Goal: Task Accomplishment & Management: Complete application form

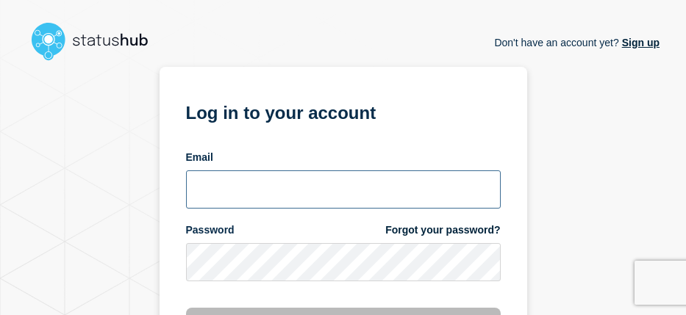
click at [319, 193] on input "email input" at bounding box center [343, 190] width 315 height 38
type input "navidad@msu.edu"
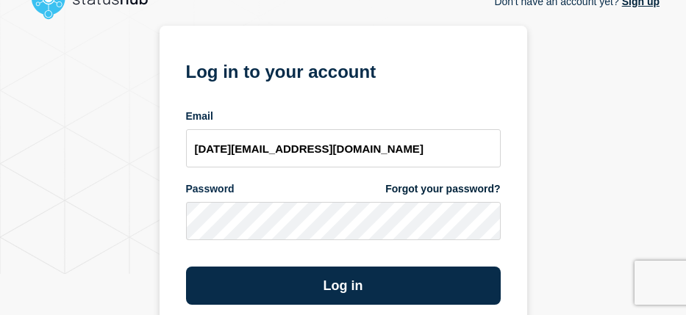
scroll to position [57, 0]
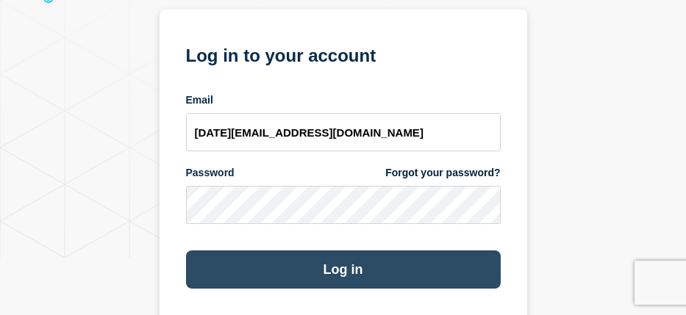
click at [284, 257] on button "Log in" at bounding box center [343, 270] width 315 height 38
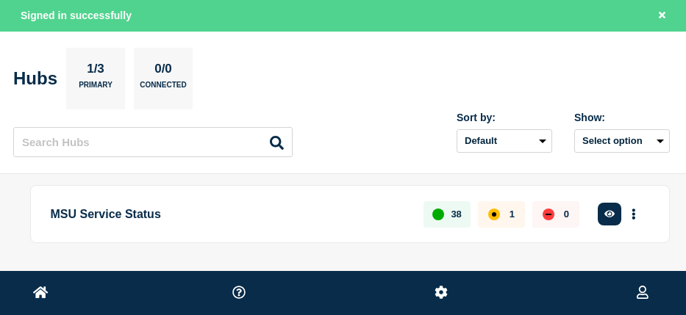
scroll to position [56, 0]
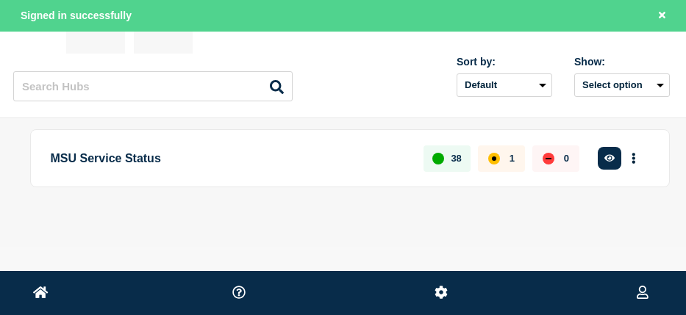
click at [96, 157] on p "MSU Service Status" at bounding box center [229, 158] width 357 height 27
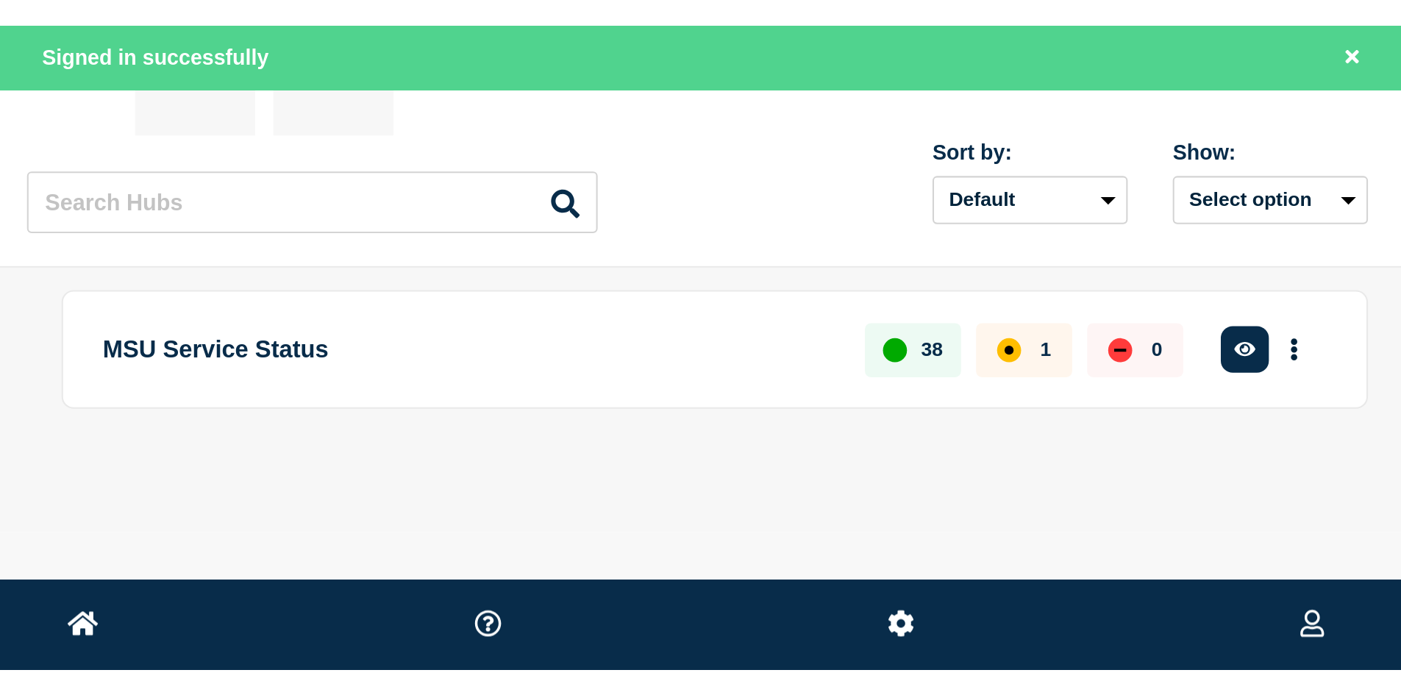
scroll to position [0, 0]
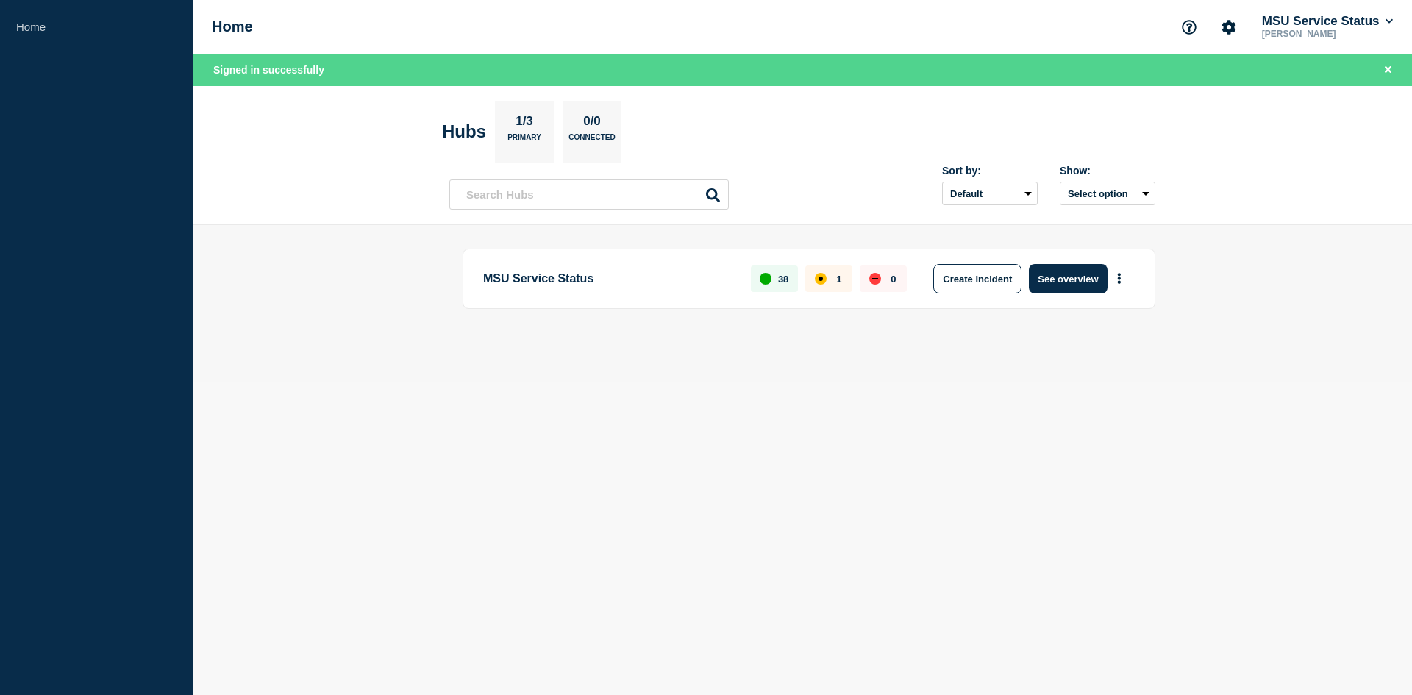
click at [559, 280] on p "MSU Service Status" at bounding box center [608, 278] width 251 height 29
click at [696, 276] on button "See overview" at bounding box center [1068, 278] width 78 height 29
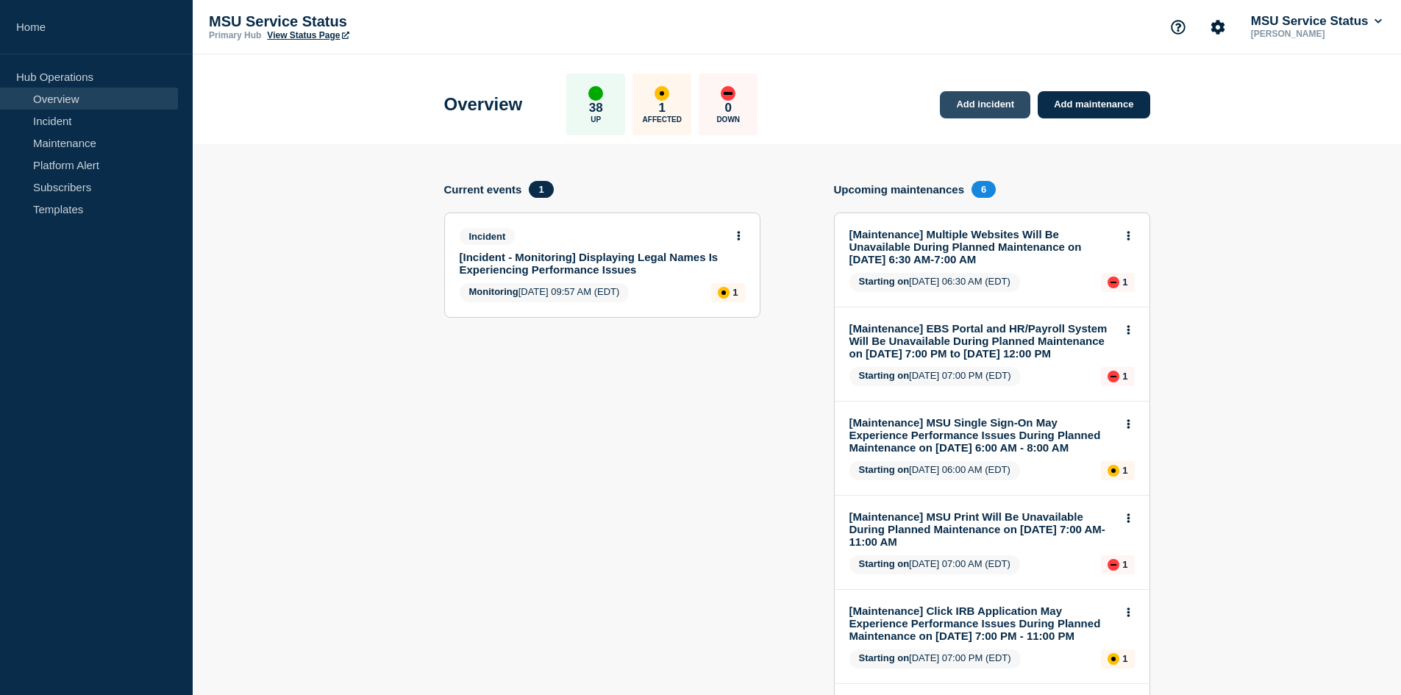
click at [696, 108] on link "Add incident" at bounding box center [985, 104] width 90 height 27
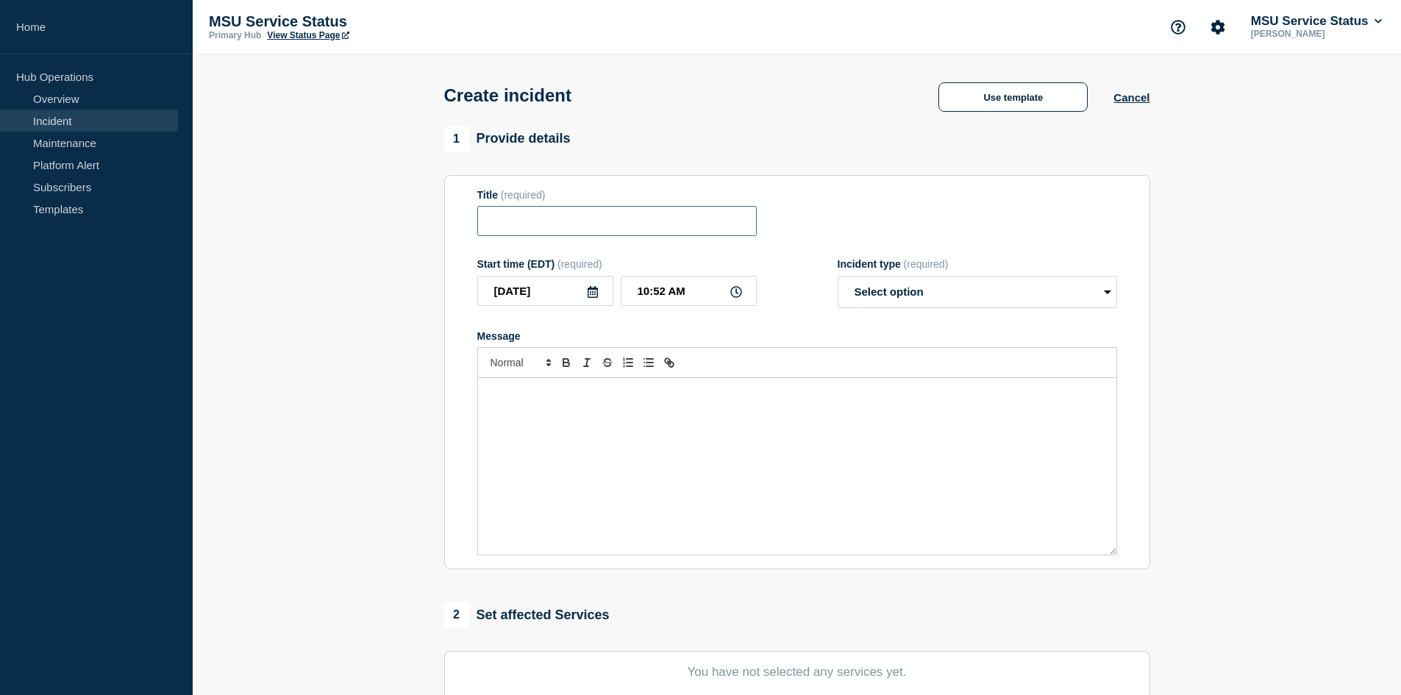
click at [626, 232] on input "Title" at bounding box center [616, 221] width 279 height 30
paste input "[Incident - Investigating] Qualtrics Is Experiencing Performance Issues"
type input "[Incident - Investigating] Qualtrics Is Experiencing Performance Issues"
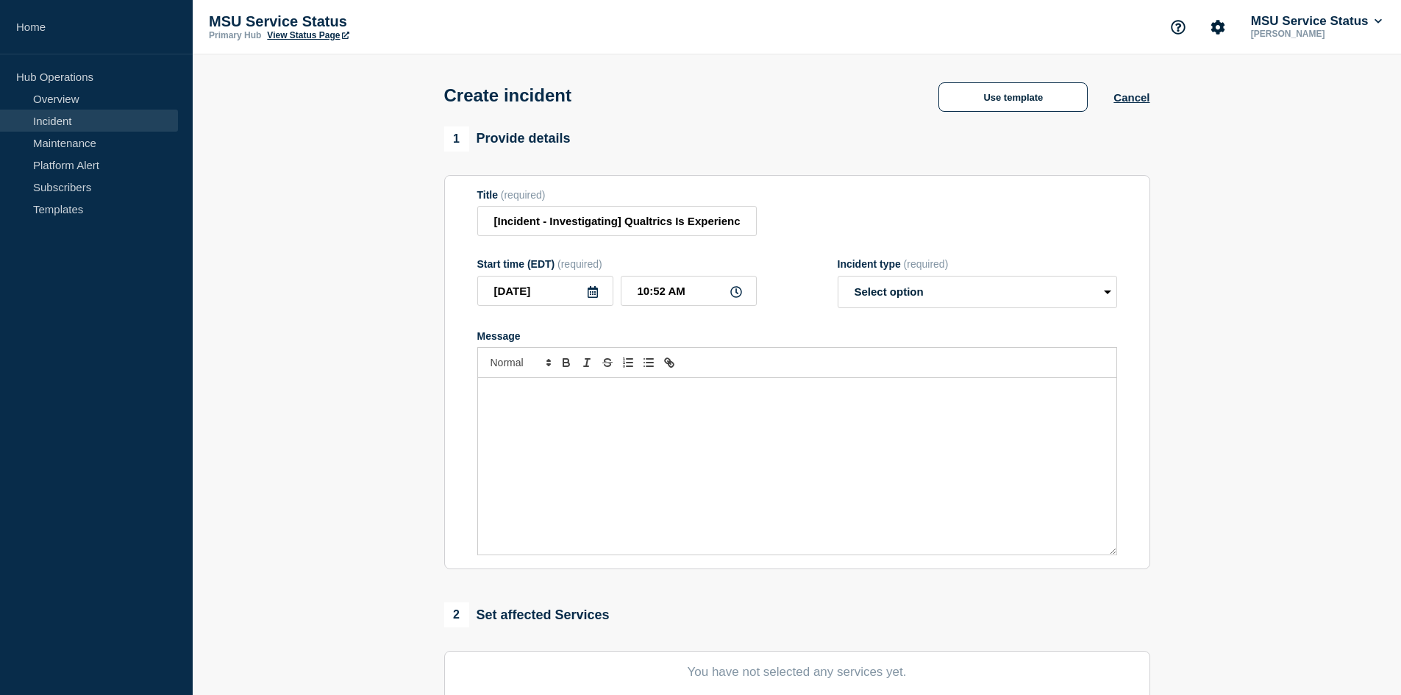
click at [588, 296] on icon at bounding box center [592, 292] width 10 height 12
click at [544, 315] on div "2" at bounding box center [545, 382] width 21 height 21
type input "[DATE]"
click at [646, 290] on input "10:52 AM" at bounding box center [689, 291] width 136 height 30
type input "12:00 PM"
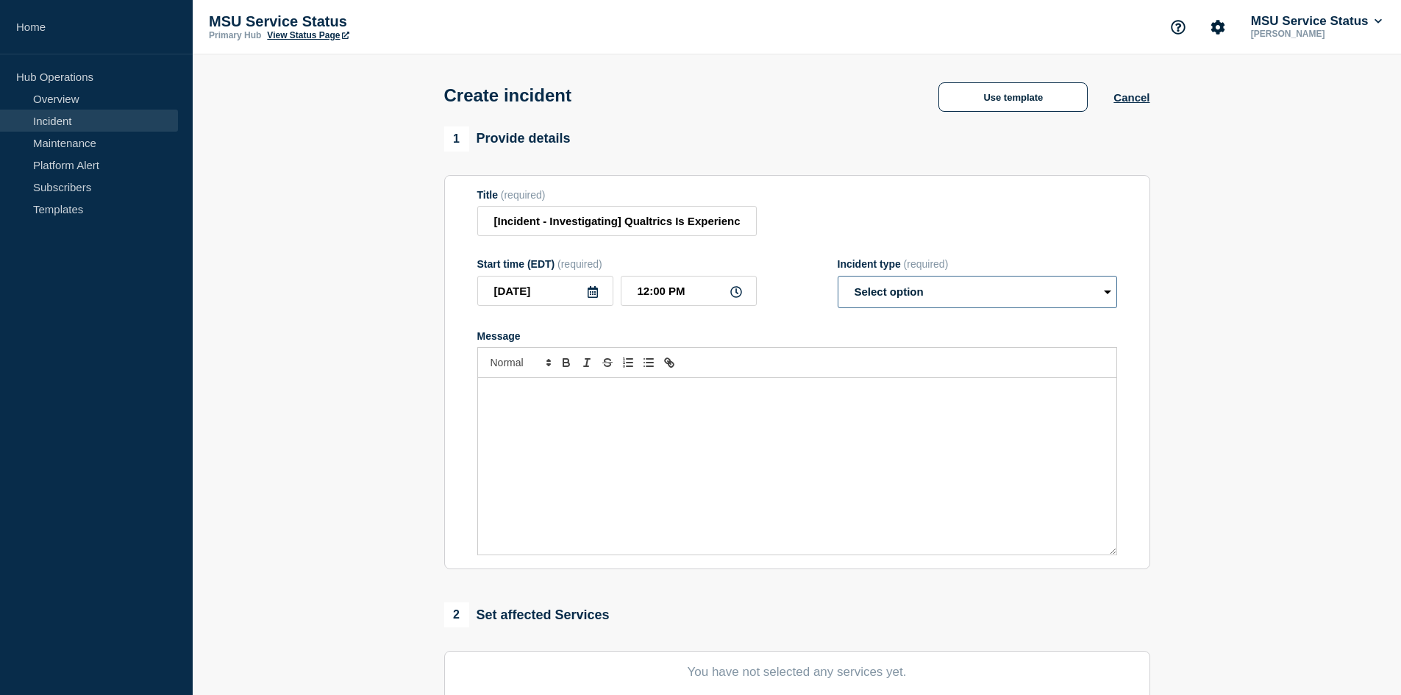
click at [696, 302] on select "Select option Investigating Identified Monitoring" at bounding box center [976, 292] width 279 height 32
select select "investigating"
click at [696, 279] on select "Select option Investigating Identified Monitoring" at bounding box center [976, 292] width 279 height 32
click at [696, 315] on div "Message" at bounding box center [797, 466] width 638 height 176
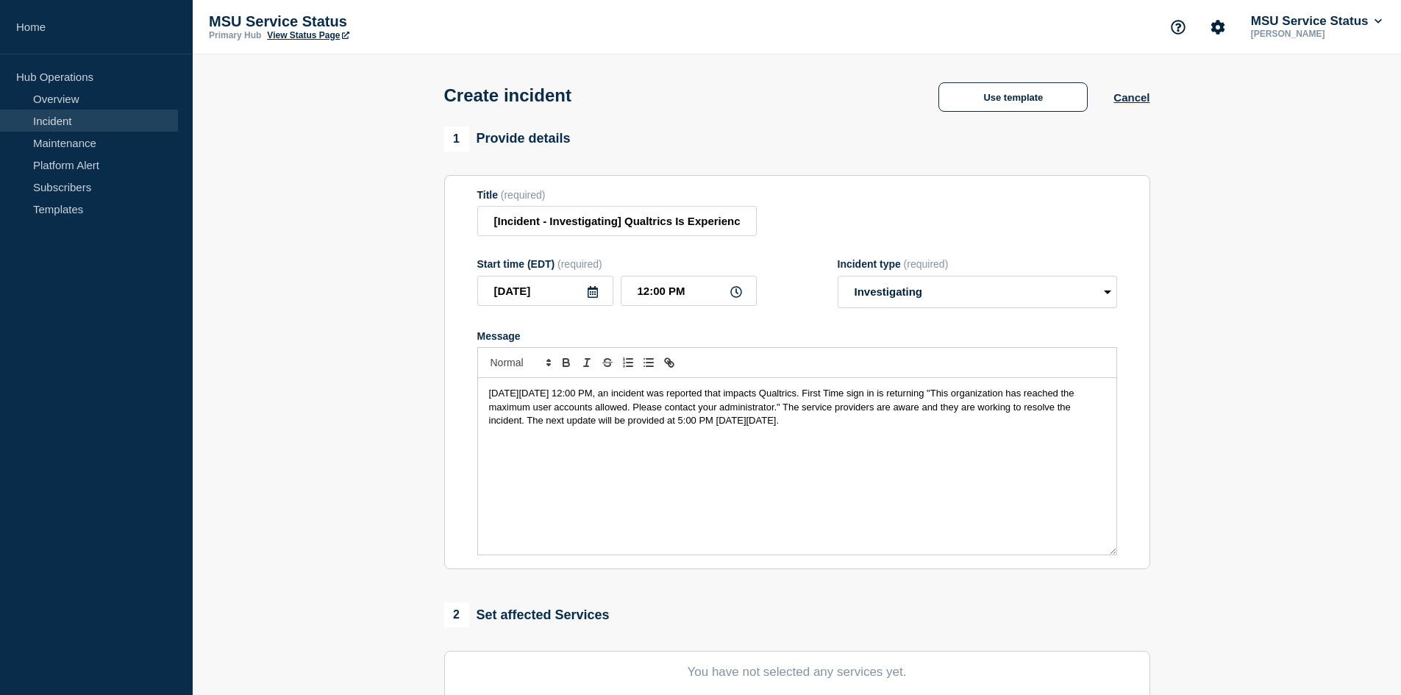
click at [696, 315] on span "[DATE][DATE] 12:00 PM, an incident was reported that impacts Qualtrics. First T…" at bounding box center [783, 406] width 588 height 38
click at [696, 315] on span "[DATE][DATE] 12:00 PM, an incident was reported that impacts Qualtrics. First T…" at bounding box center [798, 406] width 618 height 38
click at [696, 315] on span "[DATE][DATE] 12:00 PM, an incident was reported that impacts Qualtrics. First t…" at bounding box center [798, 406] width 618 height 38
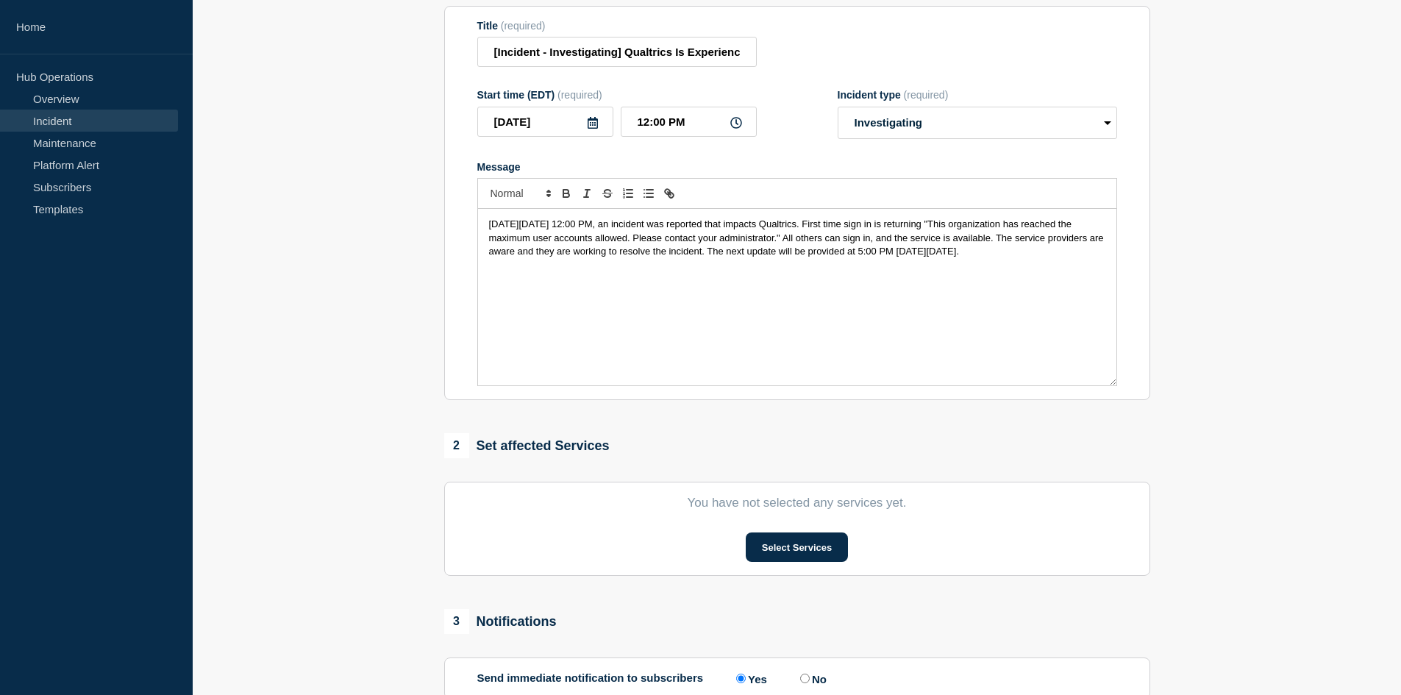
scroll to position [174, 0]
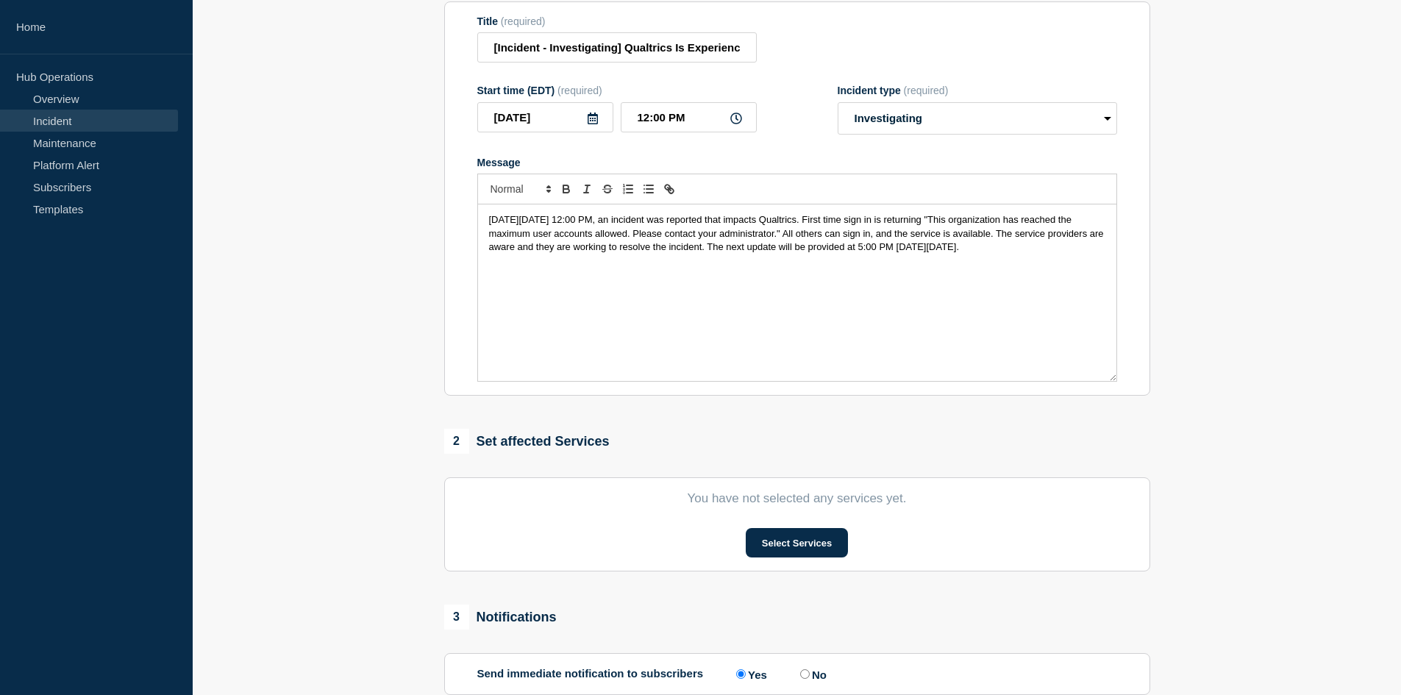
drag, startPoint x: 537, startPoint y: 274, endPoint x: 480, endPoint y: 223, distance: 76.6
click at [480, 223] on div "[DATE][DATE] 12:00 PM, an incident was reported that impacts Qualtrics. First t…" at bounding box center [797, 292] width 638 height 176
copy span "[DATE][DATE] 12:00 PM, an incident was reported that impacts Qualtrics. First t…"
click at [696, 315] on button "Select Services" at bounding box center [797, 542] width 102 height 29
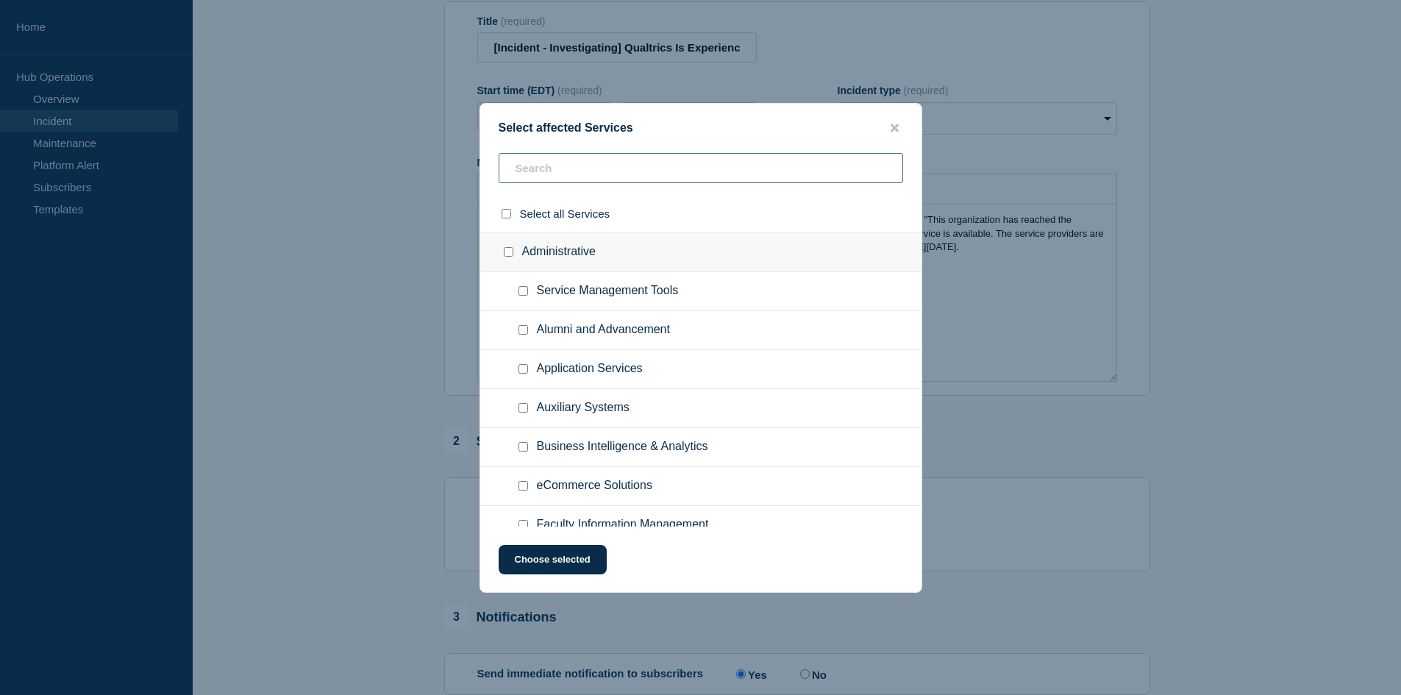
click at [601, 166] on input "text" at bounding box center [701, 168] width 404 height 30
type input "po"
checkbox input "true"
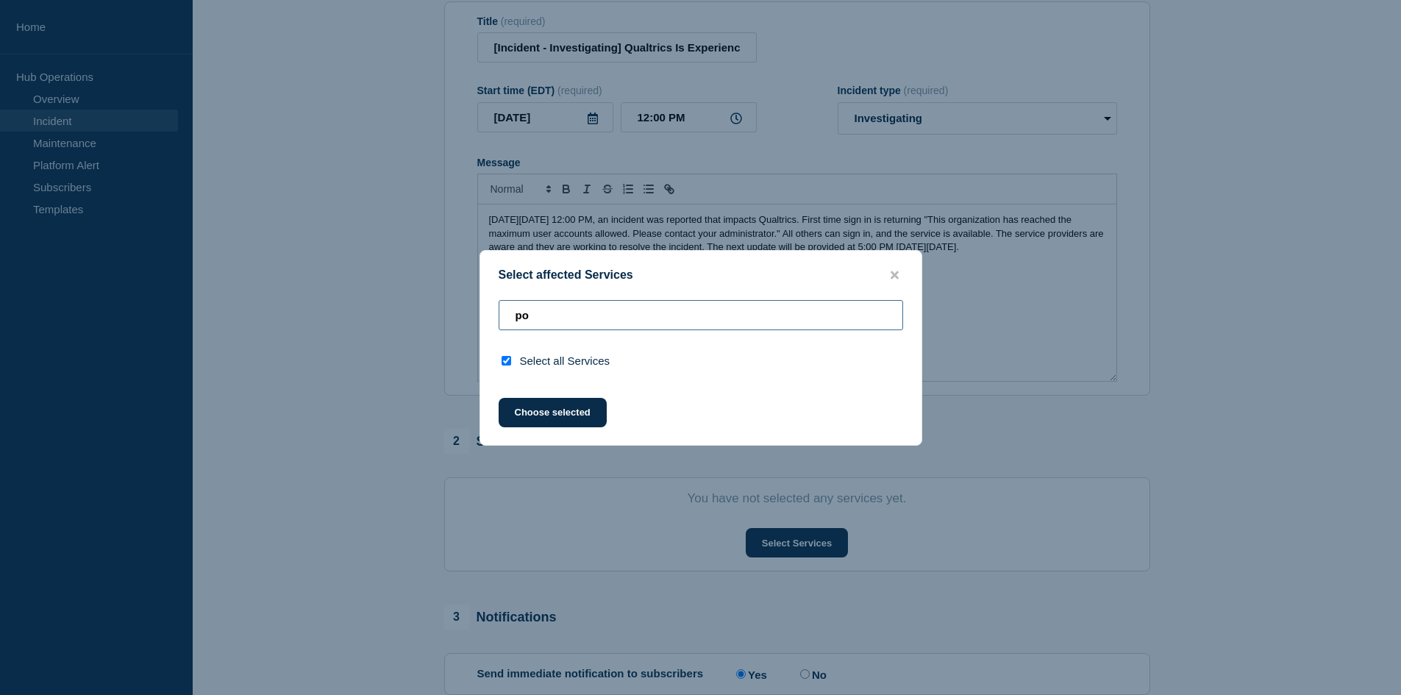
type input "p"
checkbox input "false"
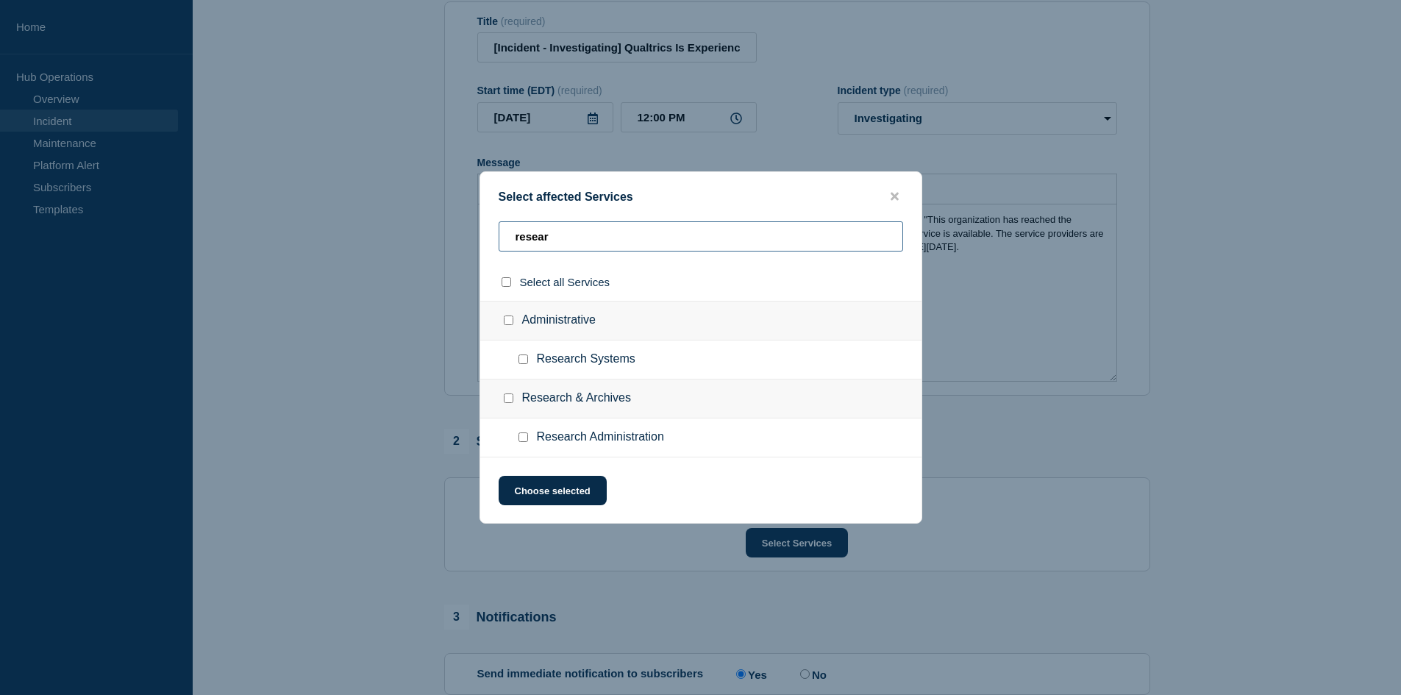
type input "resear"
click at [521, 315] on input "Research Administration checkbox" at bounding box center [523, 437] width 10 height 10
checkbox input "true"
click at [547, 315] on button "Choose selected" at bounding box center [553, 490] width 108 height 29
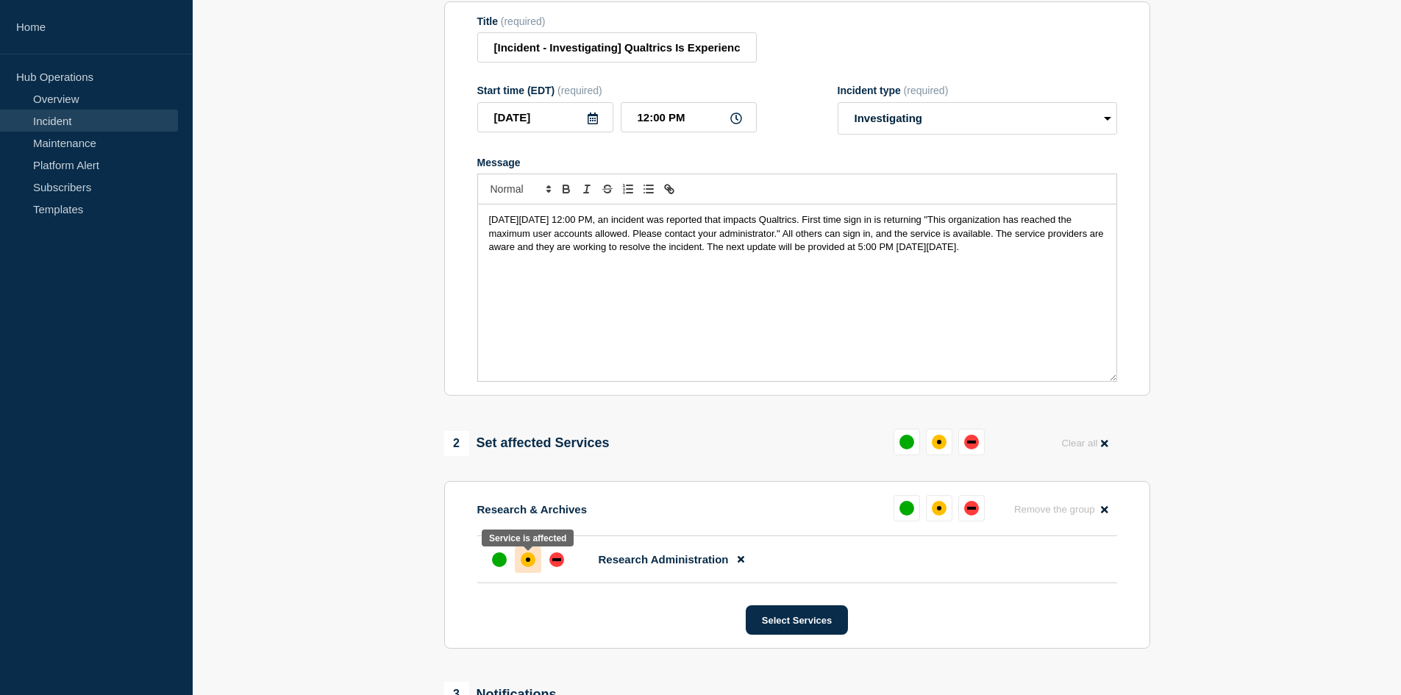
click at [523, 315] on div "affected" at bounding box center [528, 559] width 15 height 15
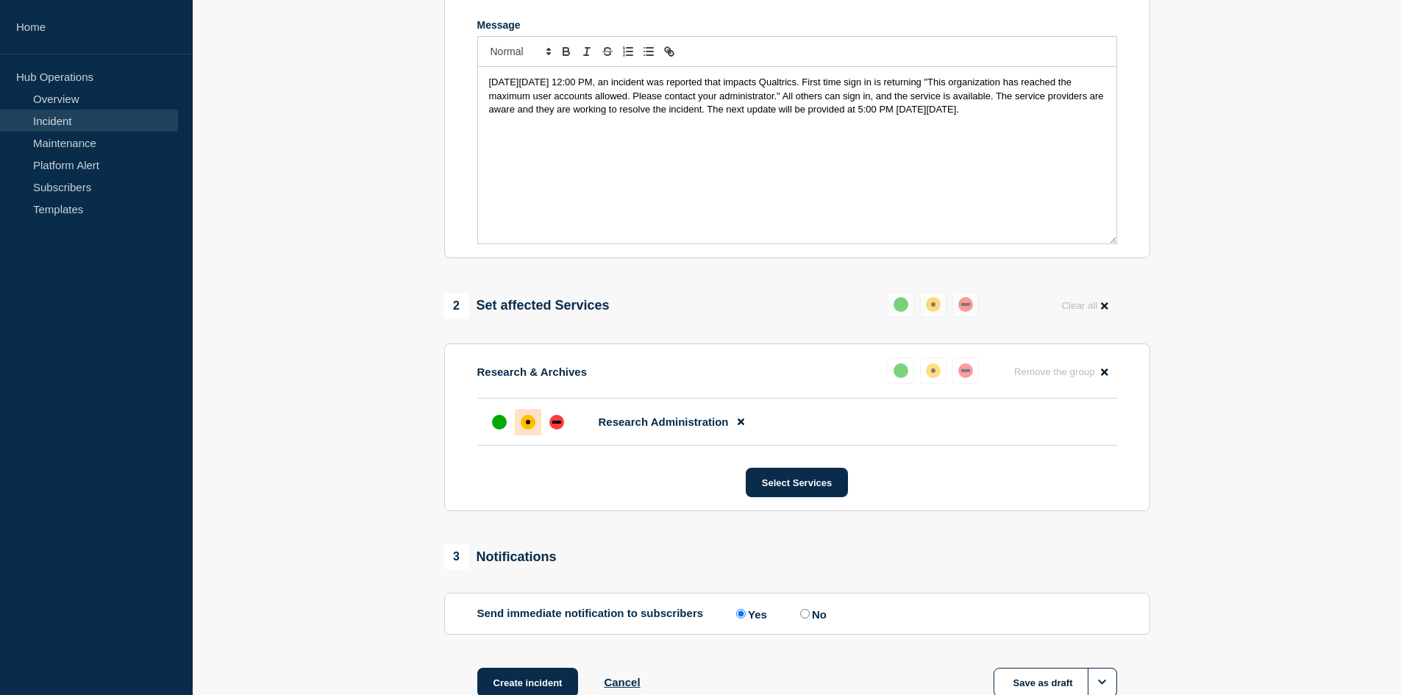
scroll to position [412, 0]
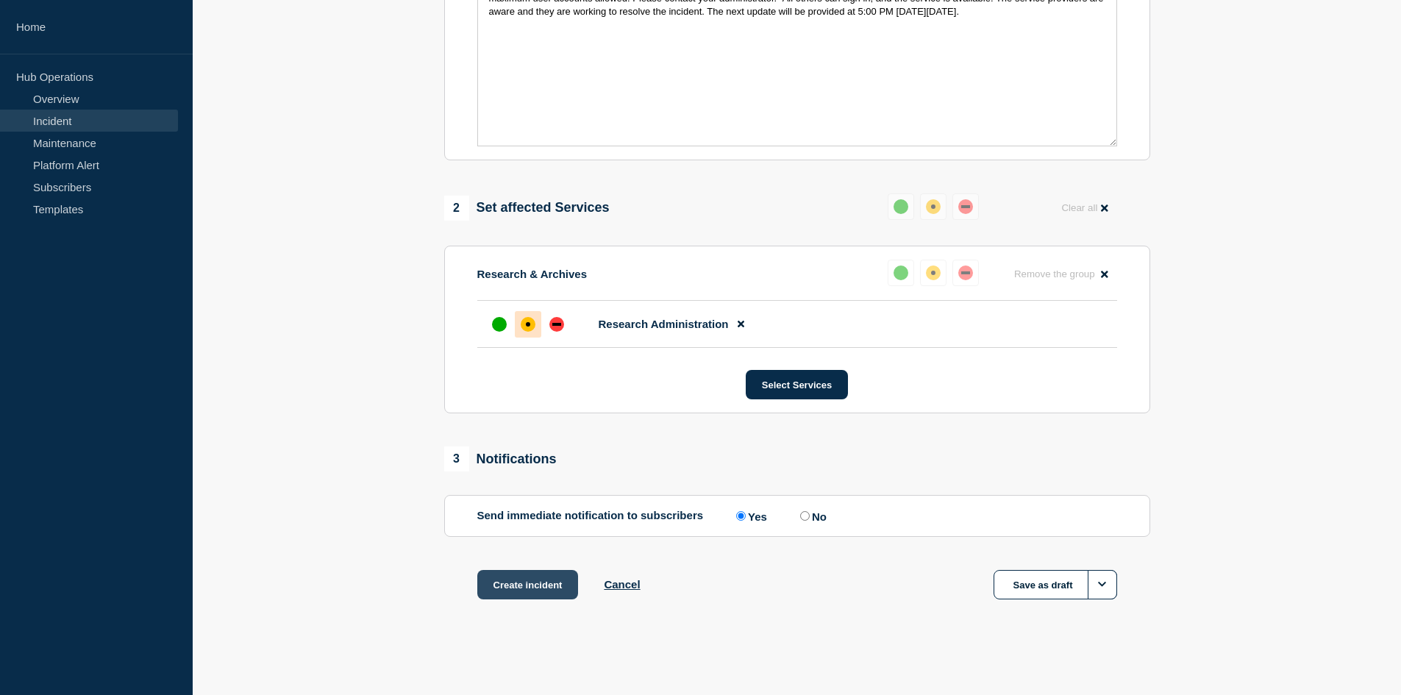
click at [531, 315] on button "Create incident" at bounding box center [527, 584] width 101 height 29
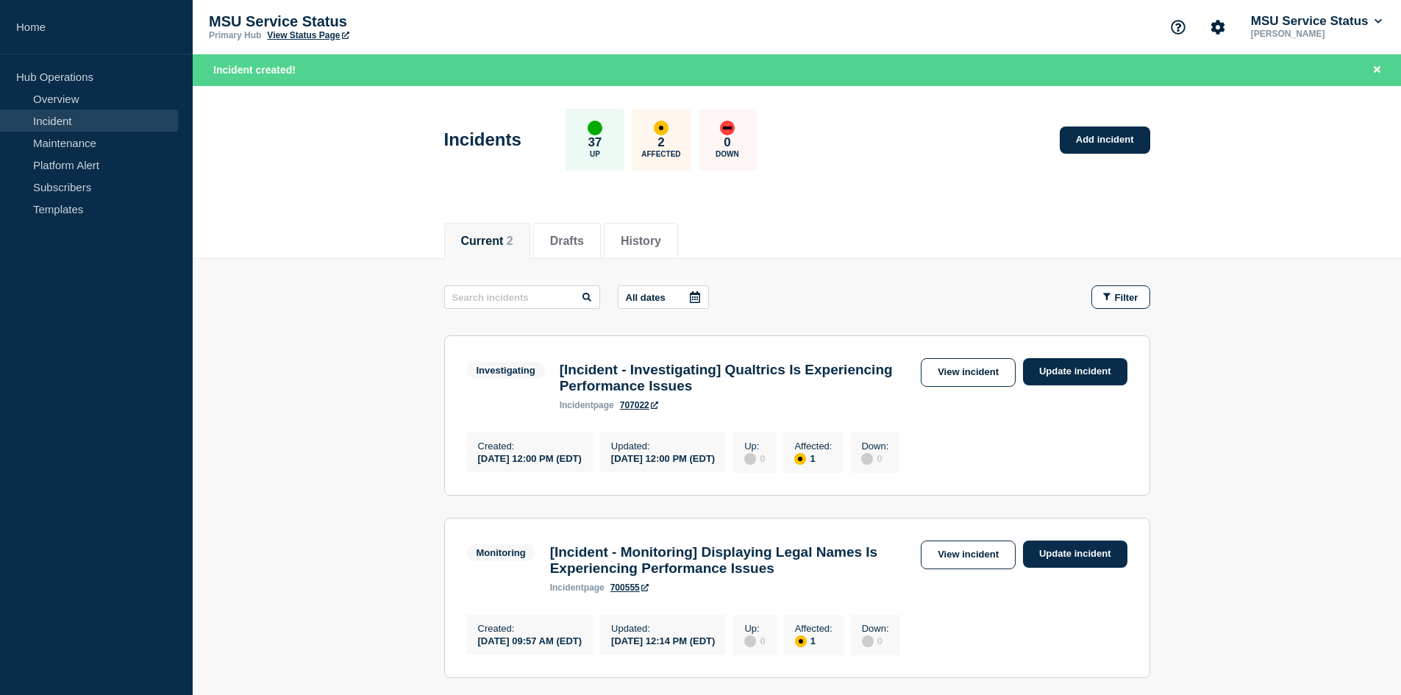
click at [630, 315] on link "707022" at bounding box center [639, 405] width 38 height 10
